Goal: Information Seeking & Learning: Check status

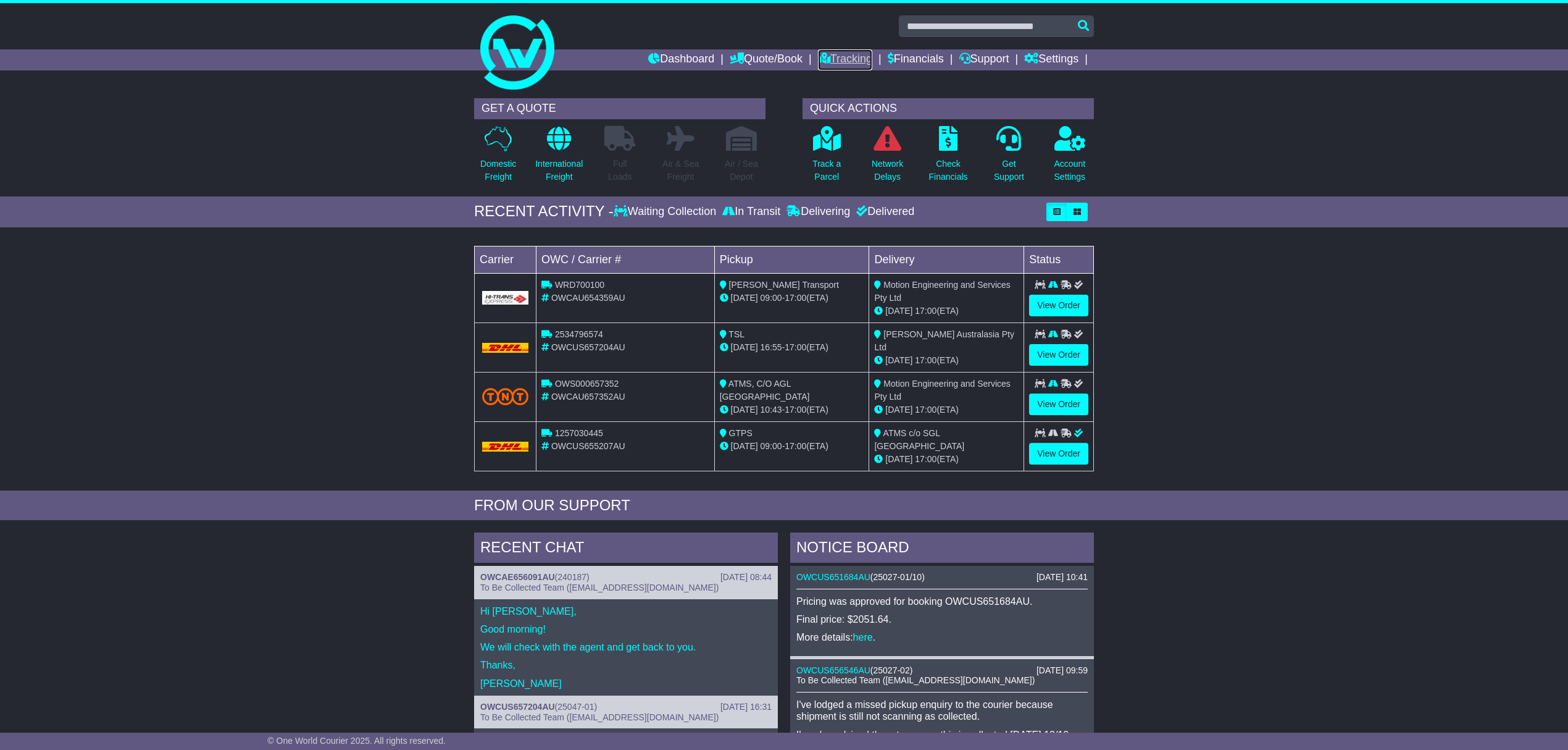
click at [848, 59] on link "Tracking" at bounding box center [845, 60] width 54 height 21
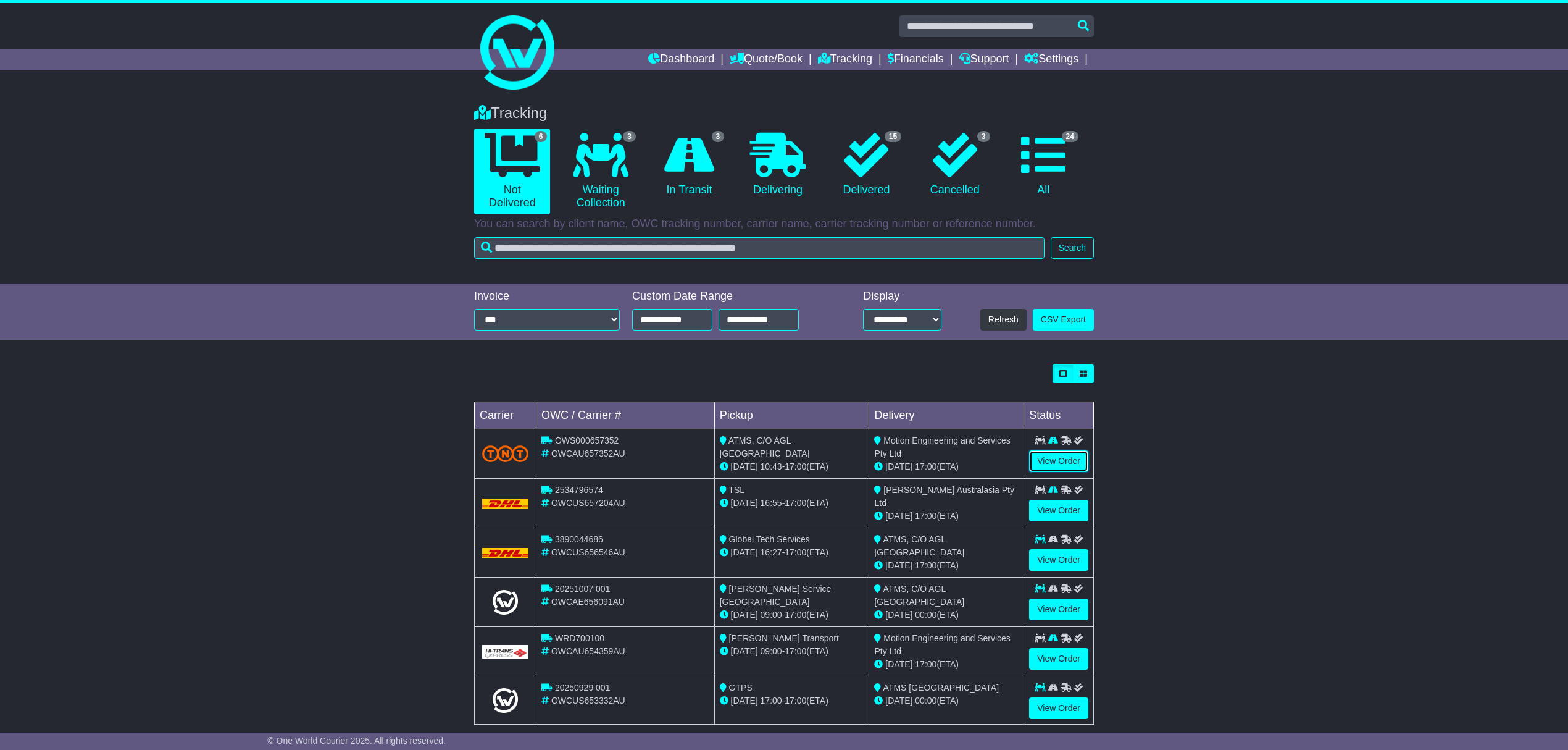
click at [1048, 463] on link "View Order" at bounding box center [1058, 461] width 59 height 22
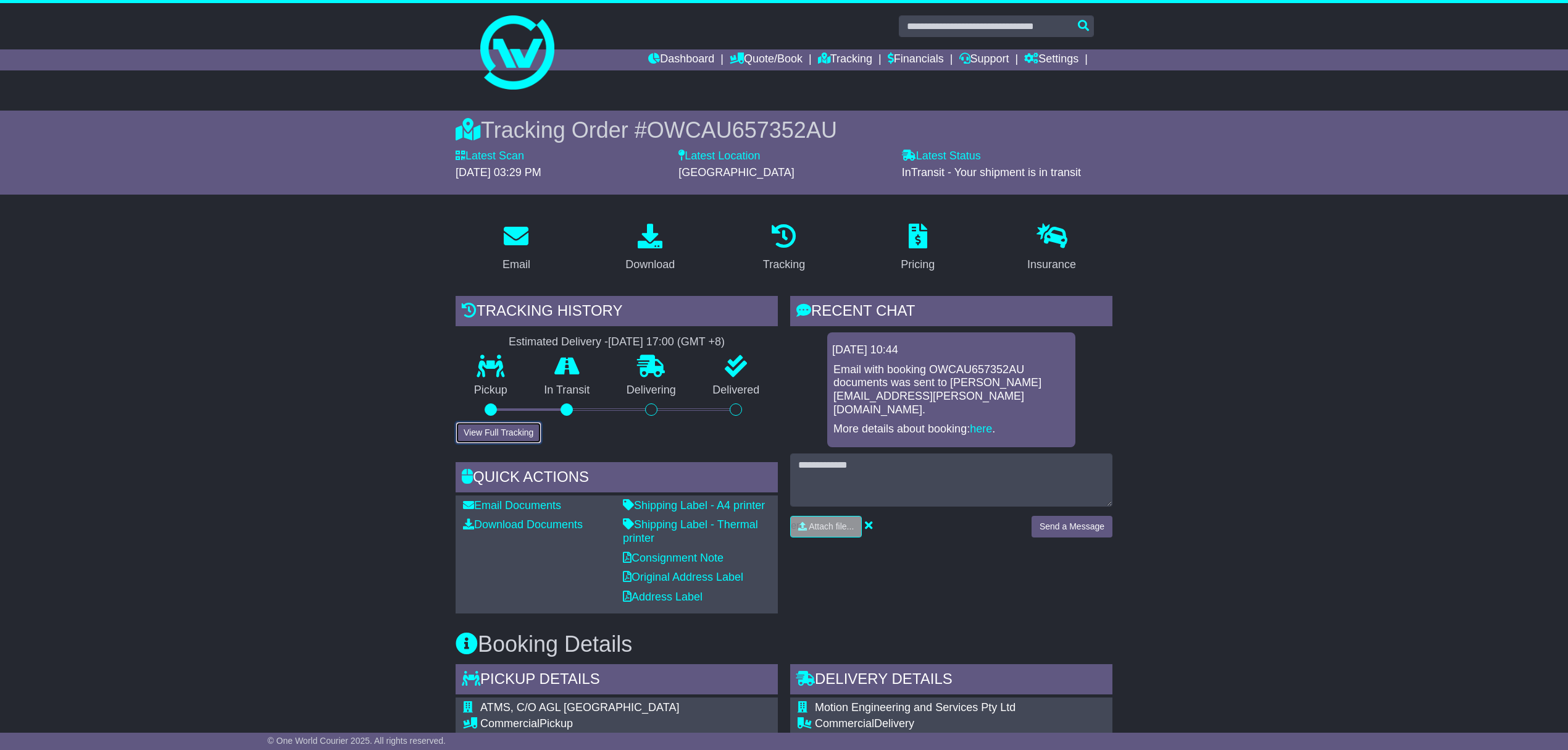
click at [505, 430] on button "View Full Tracking" at bounding box center [498, 433] width 86 height 22
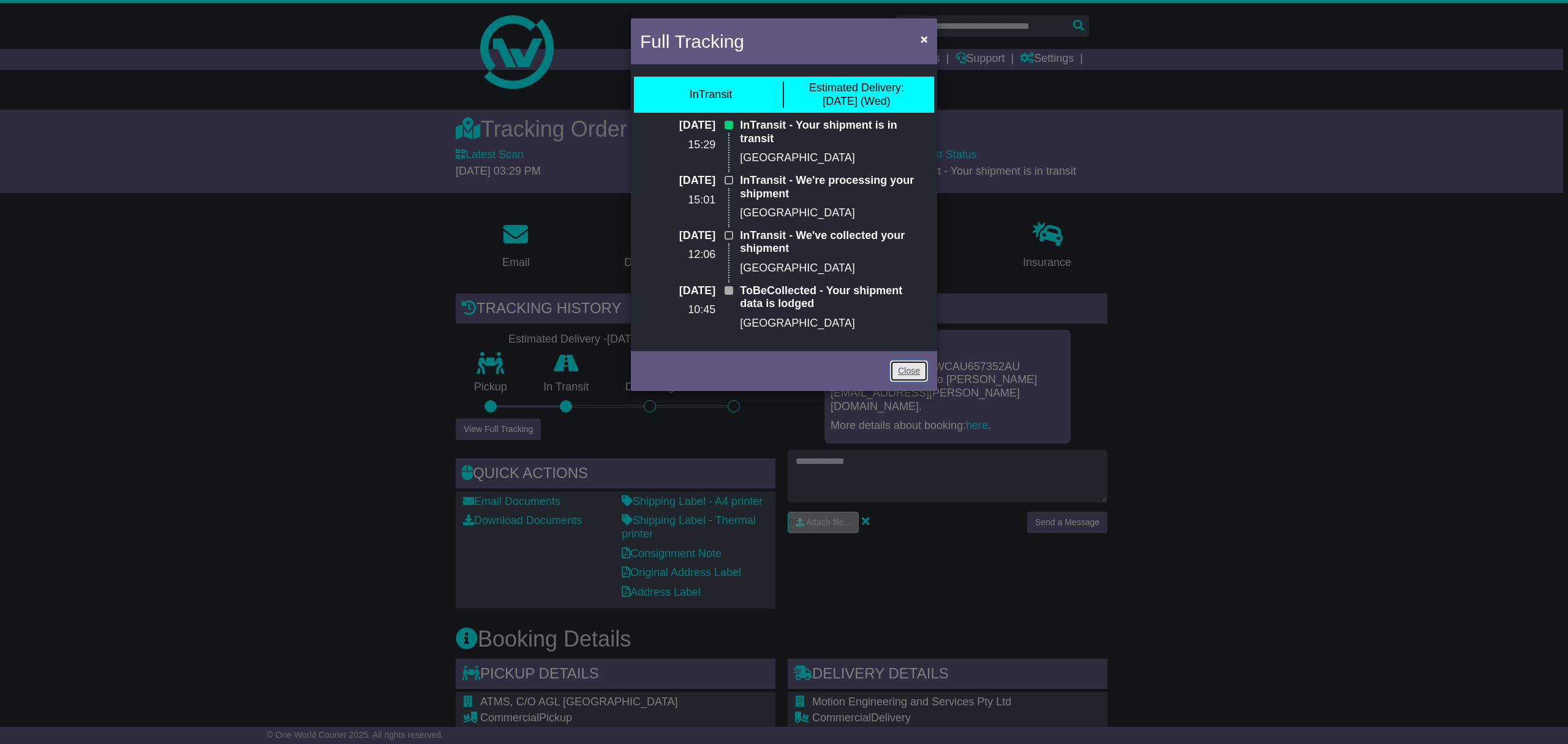
click at [897, 361] on link "Close" at bounding box center [909, 371] width 38 height 22
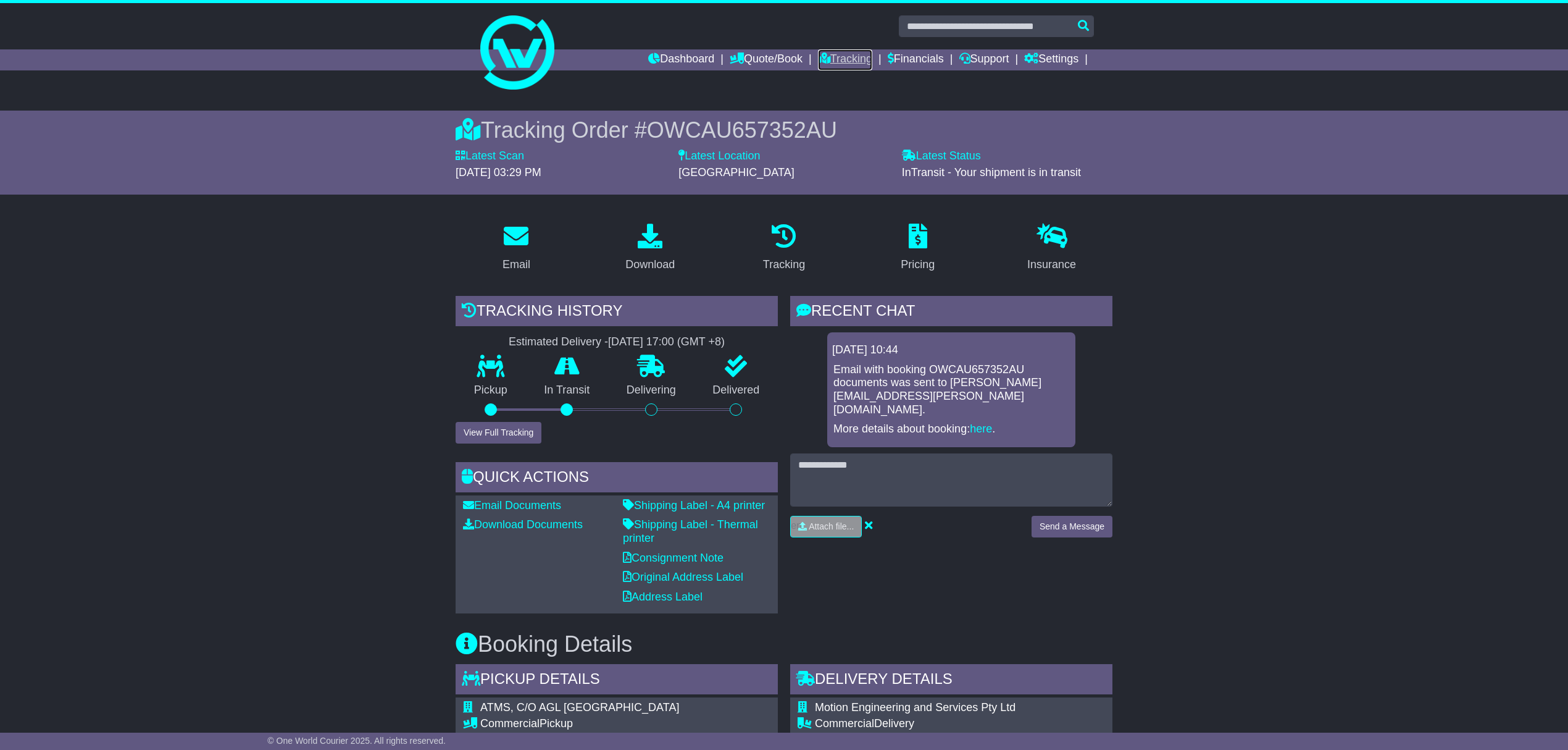
click at [840, 52] on link "Tracking" at bounding box center [845, 60] width 54 height 21
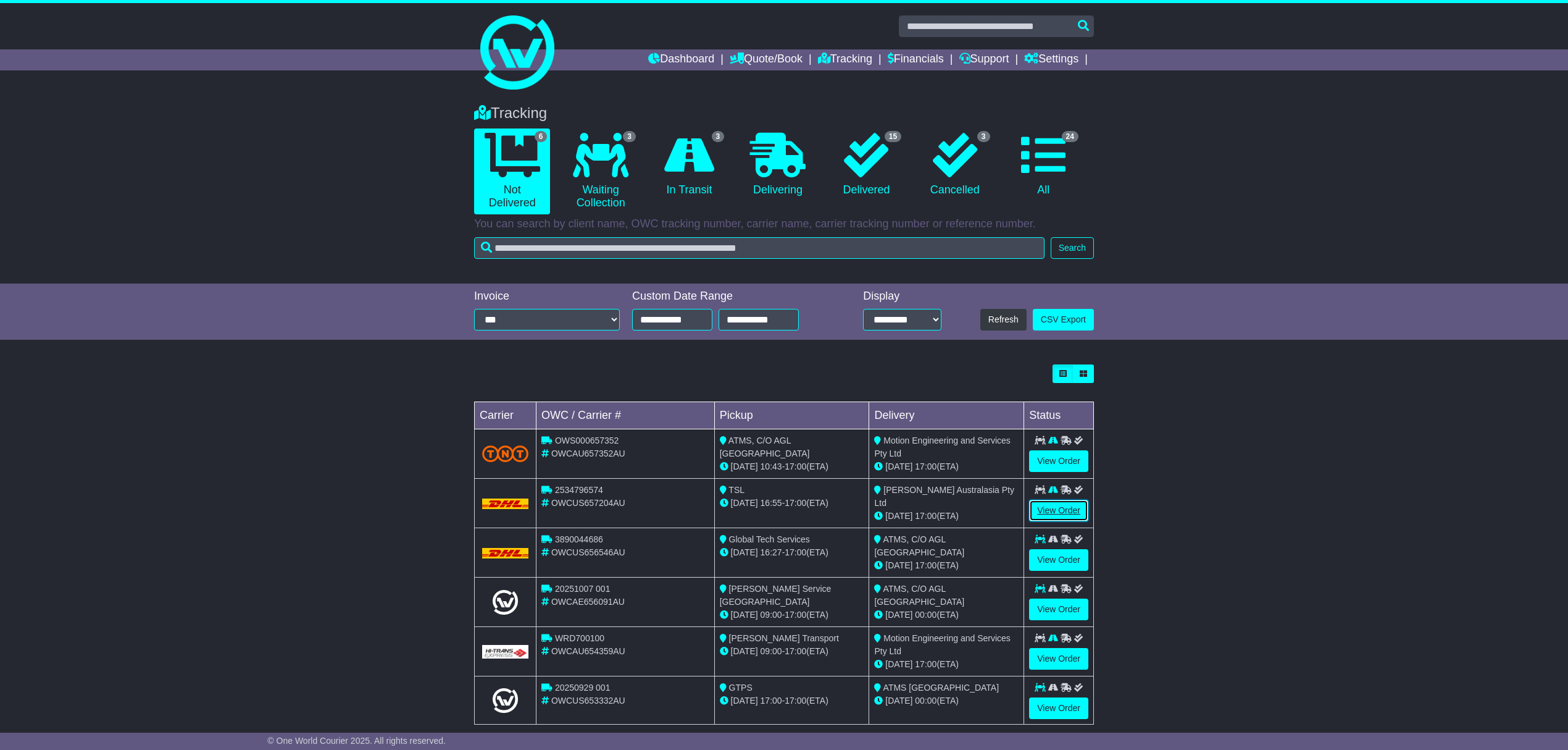
click at [1067, 508] on link "View Order" at bounding box center [1058, 511] width 59 height 22
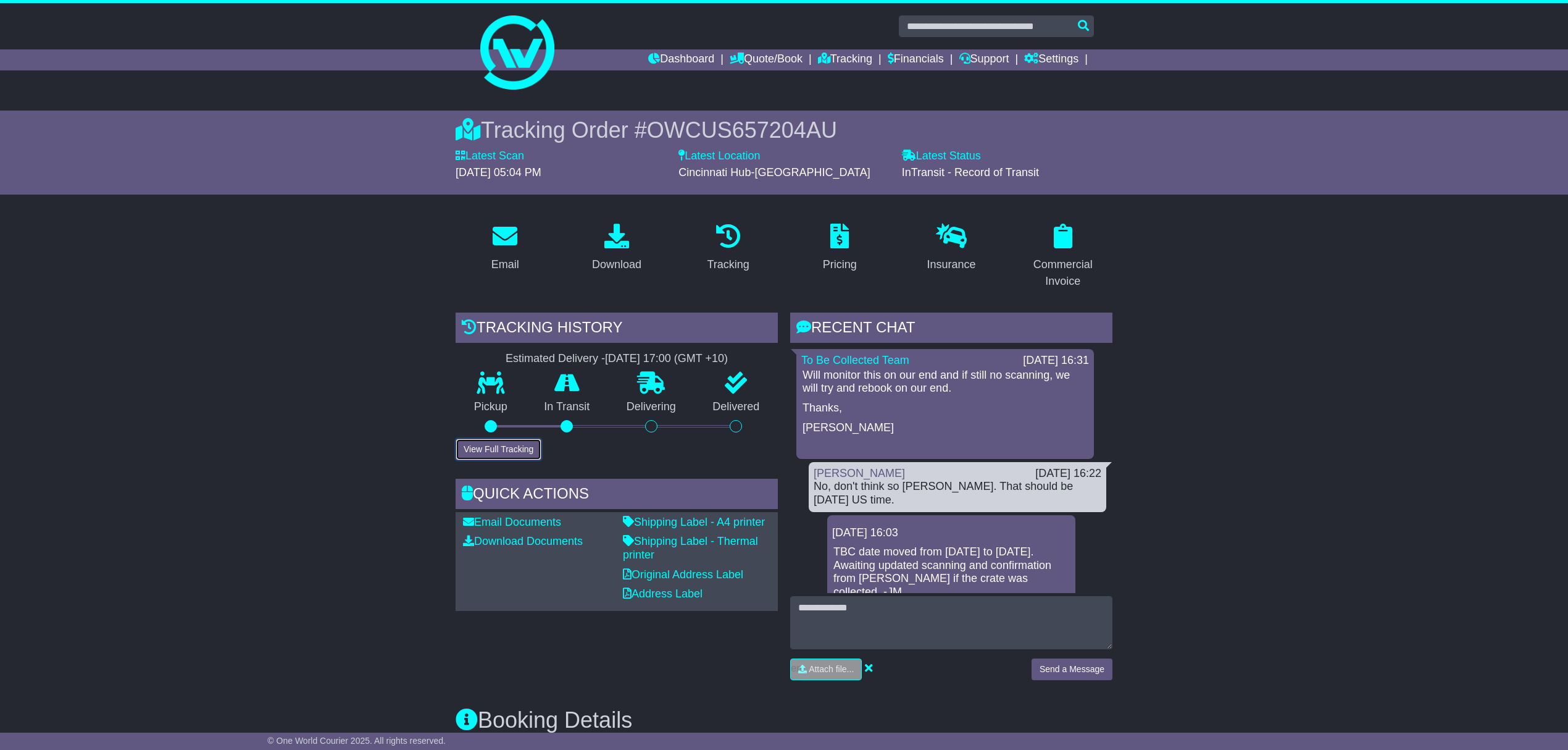
click at [497, 447] on button "View Full Tracking" at bounding box center [498, 449] width 86 height 22
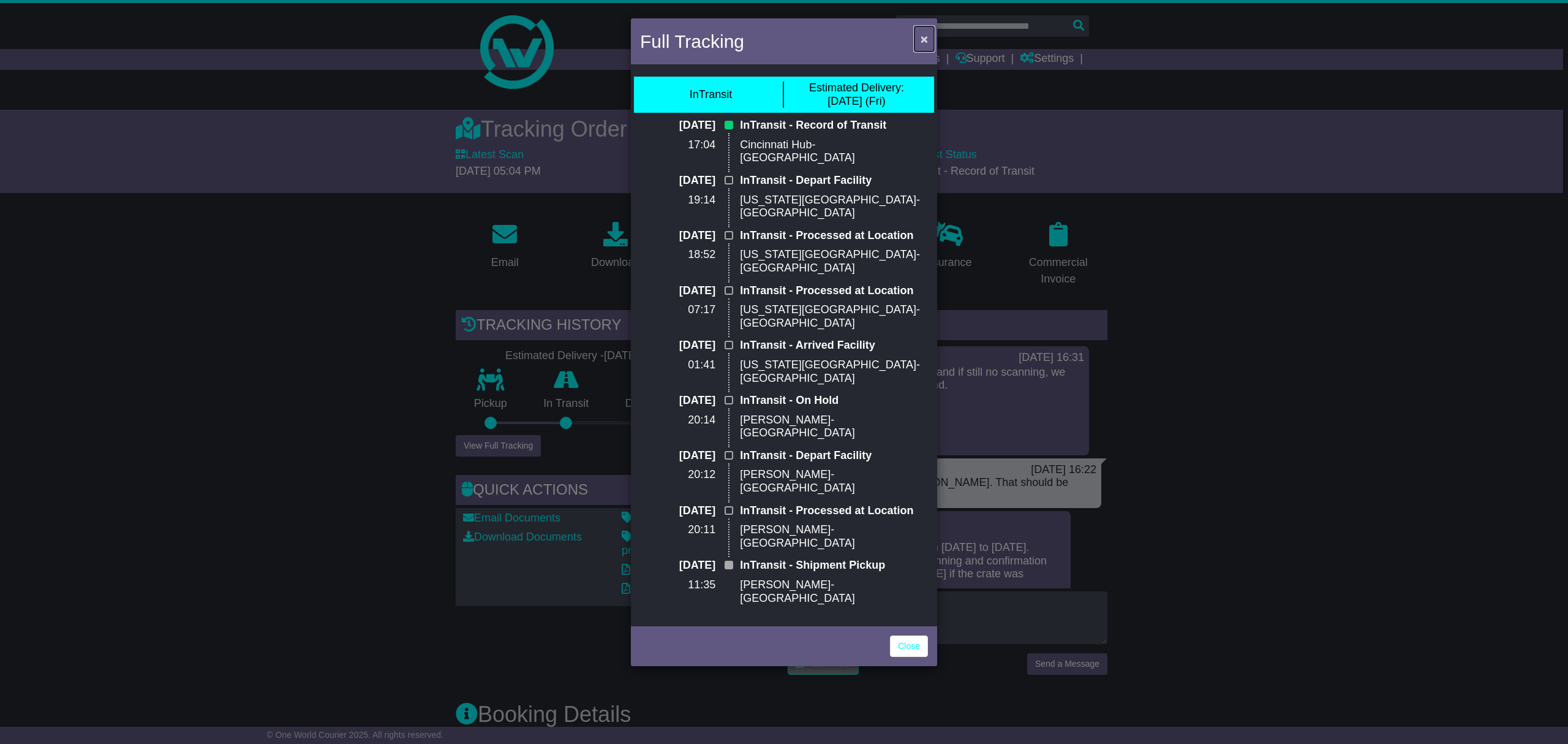
click at [926, 38] on span "×" at bounding box center [924, 39] width 7 height 14
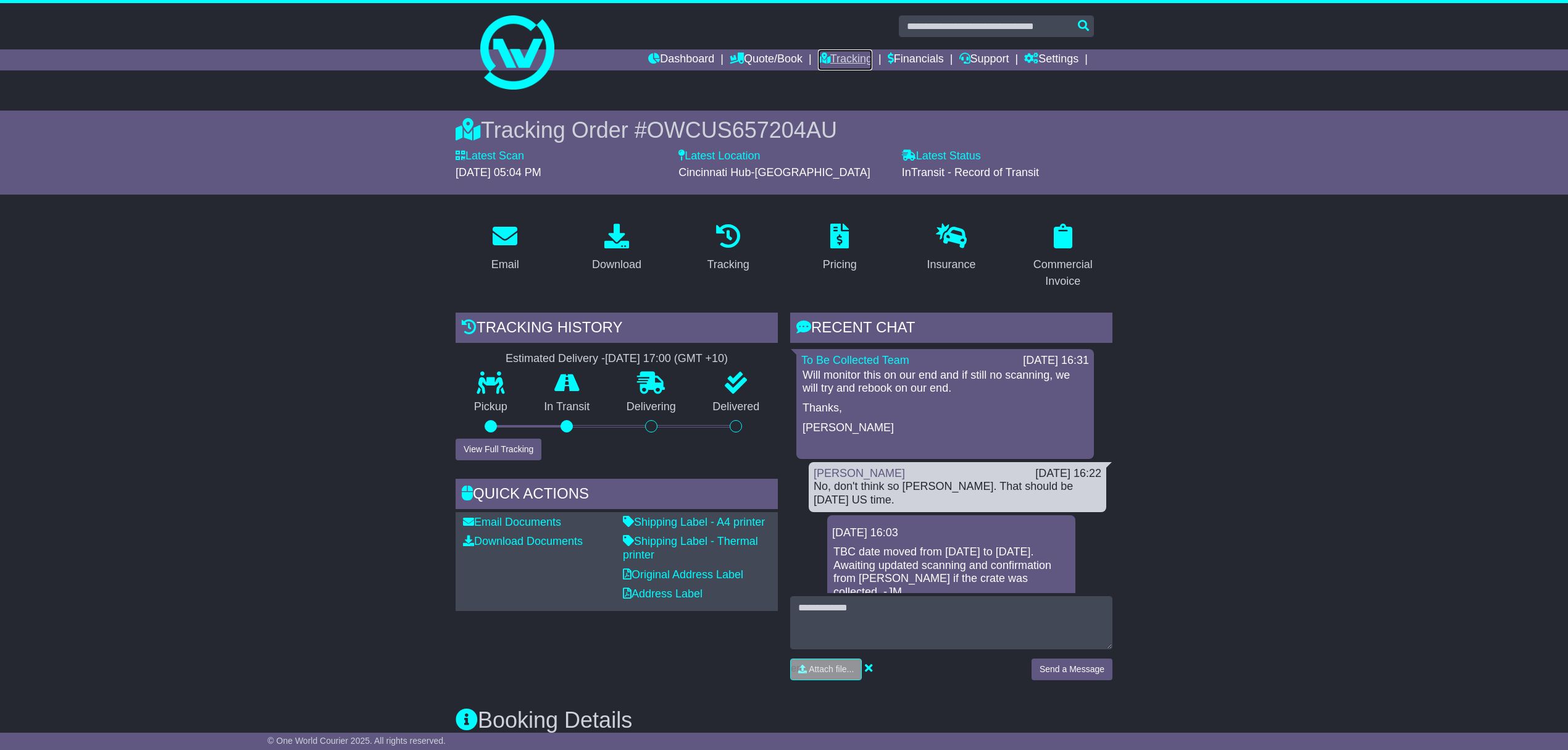
click at [843, 57] on link "Tracking" at bounding box center [845, 60] width 54 height 21
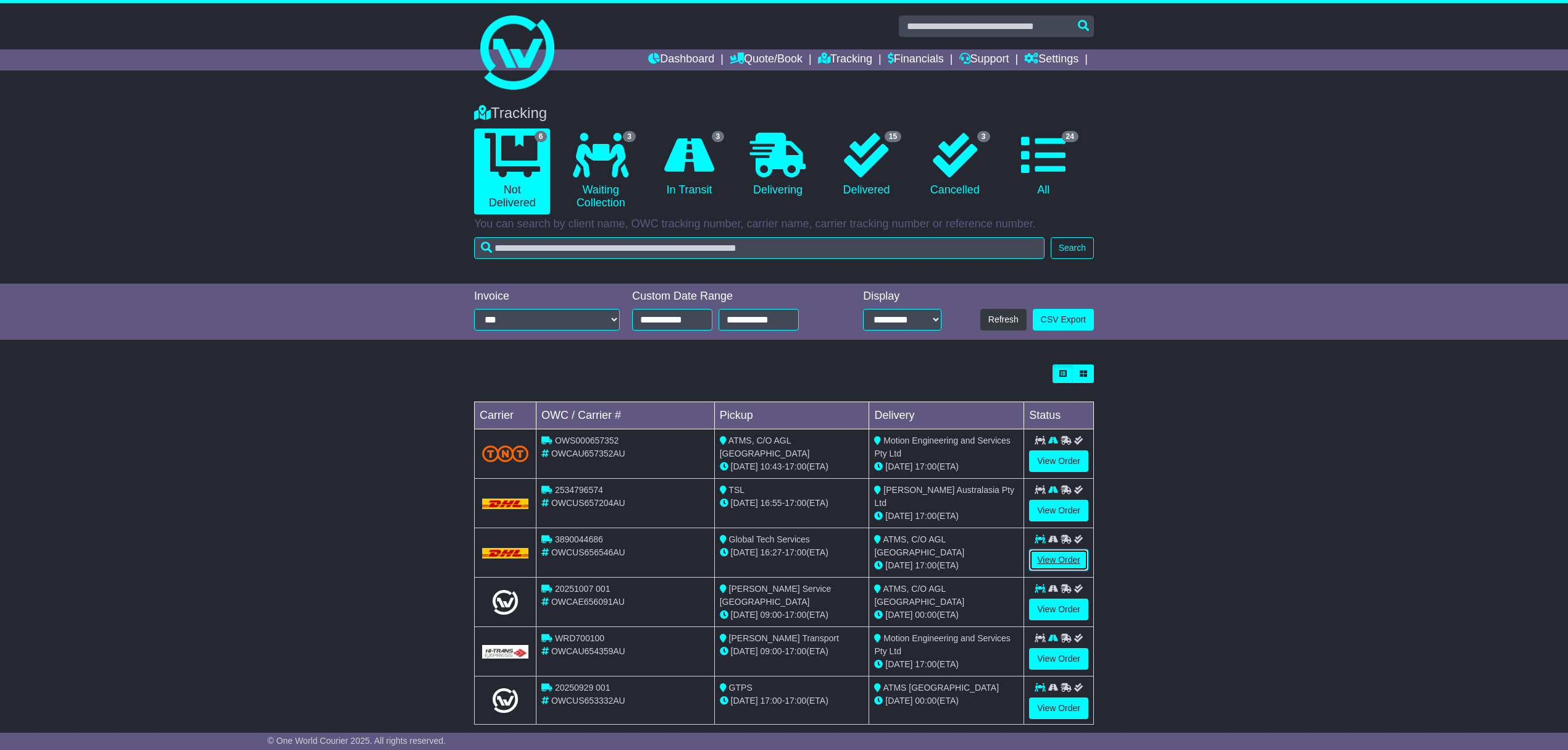
click at [1060, 563] on link "View Order" at bounding box center [1058, 560] width 59 height 22
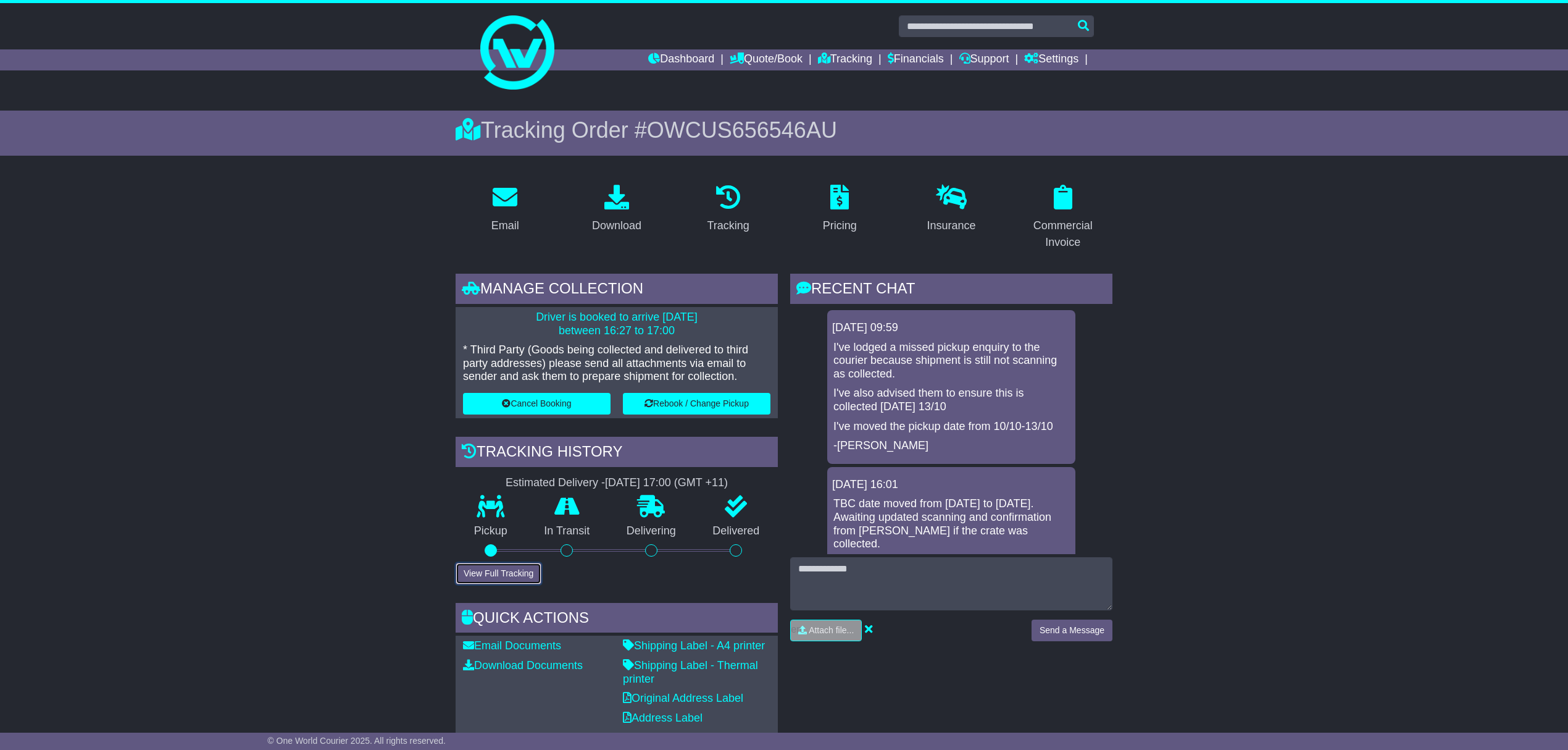
click at [489, 575] on button "View Full Tracking" at bounding box center [498, 573] width 86 height 22
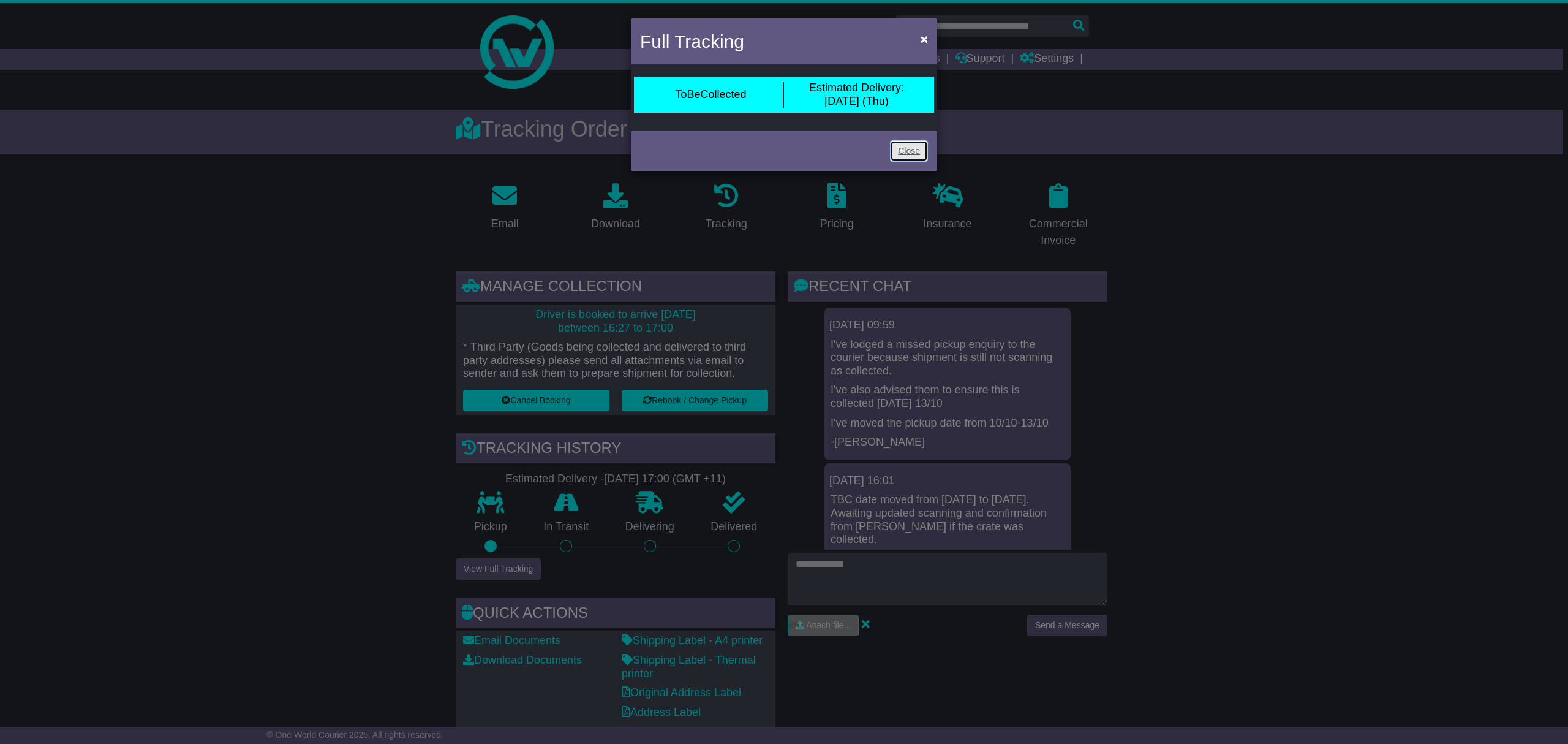
click at [904, 147] on link "Close" at bounding box center [909, 151] width 38 height 22
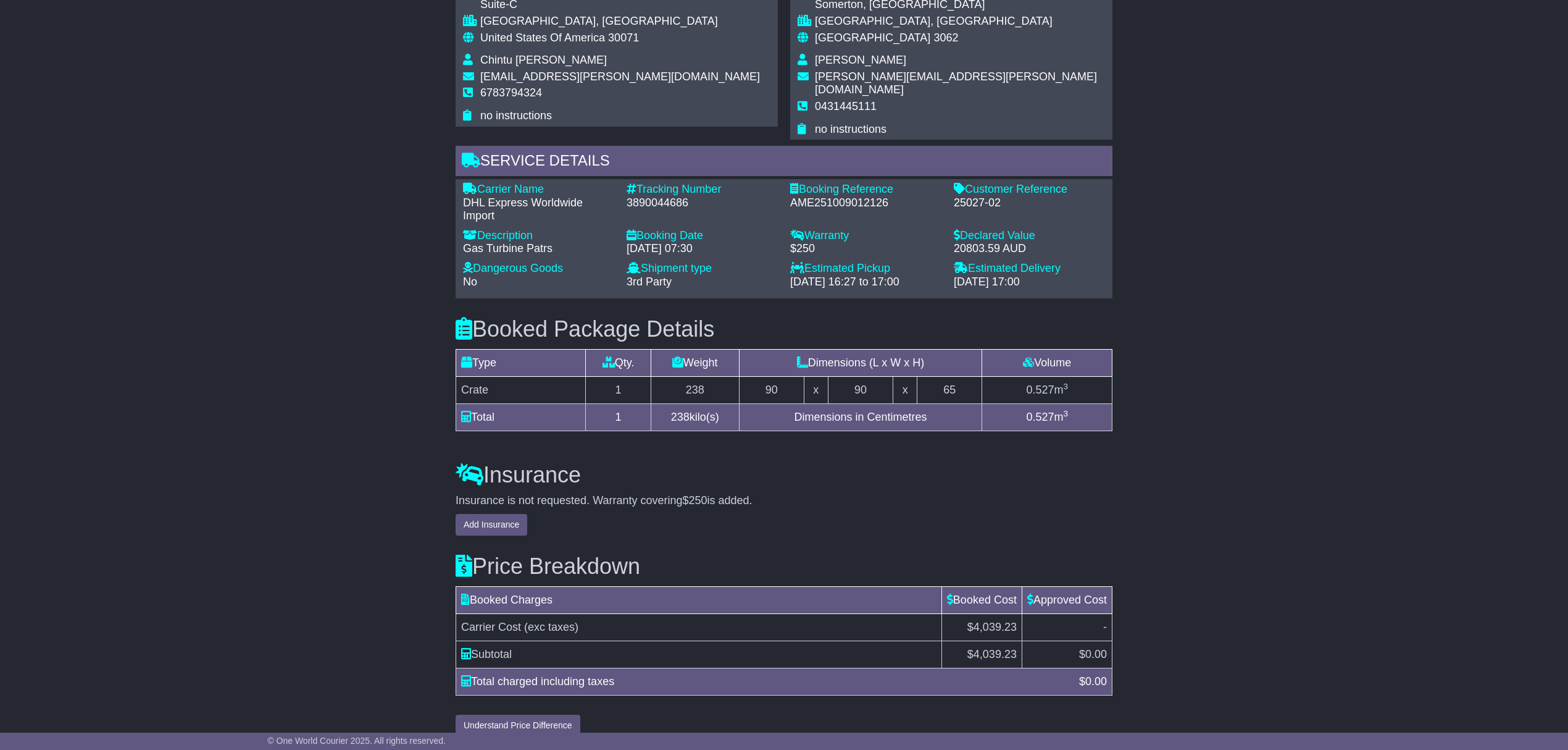
scroll to position [873, 0]
